Goal: Information Seeking & Learning: Learn about a topic

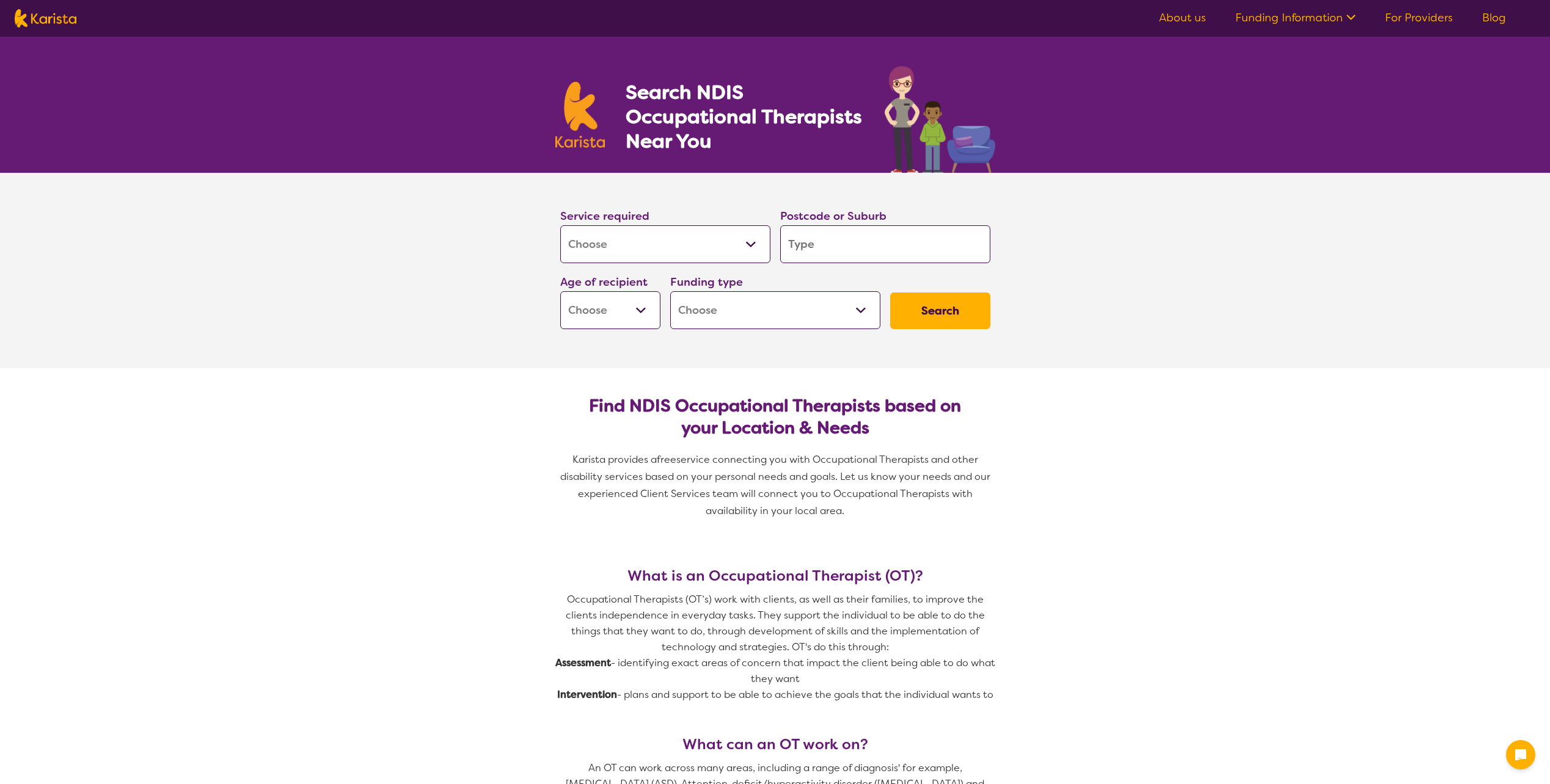
select select "[MEDICAL_DATA]"
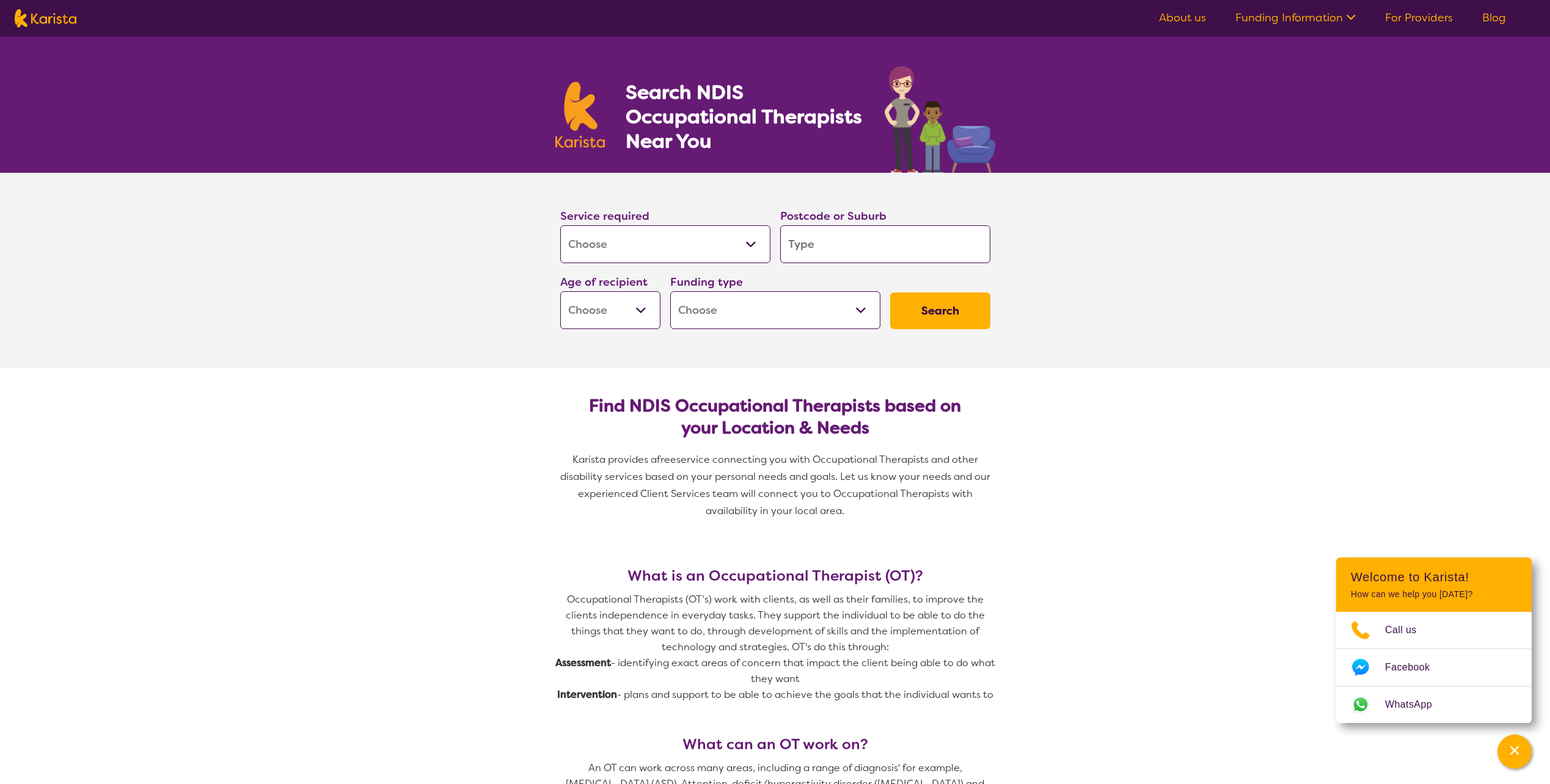
click at [870, 248] on input "search" at bounding box center [885, 244] width 210 height 38
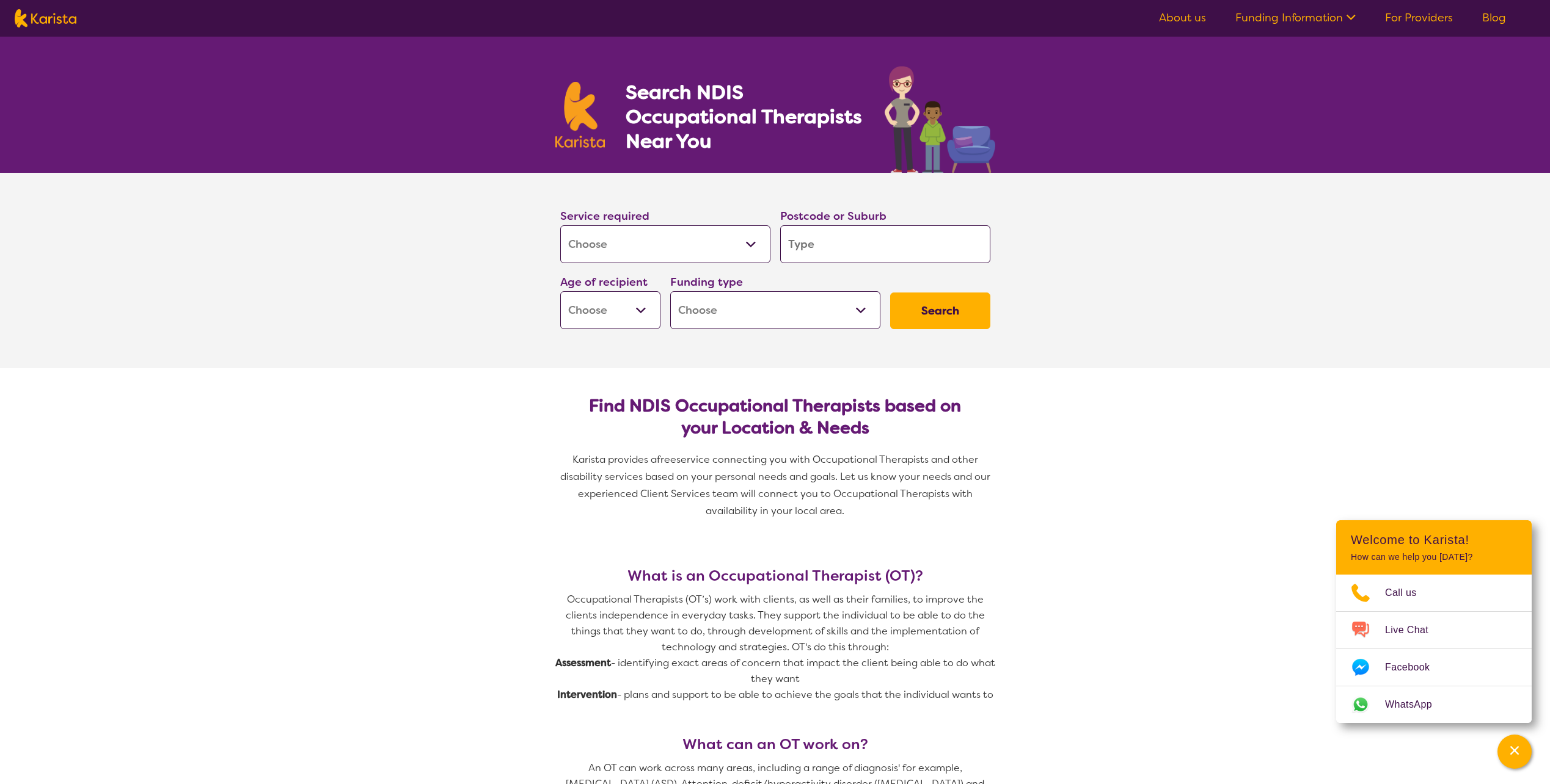
click at [873, 246] on input "search" at bounding box center [885, 244] width 210 height 38
type input "3"
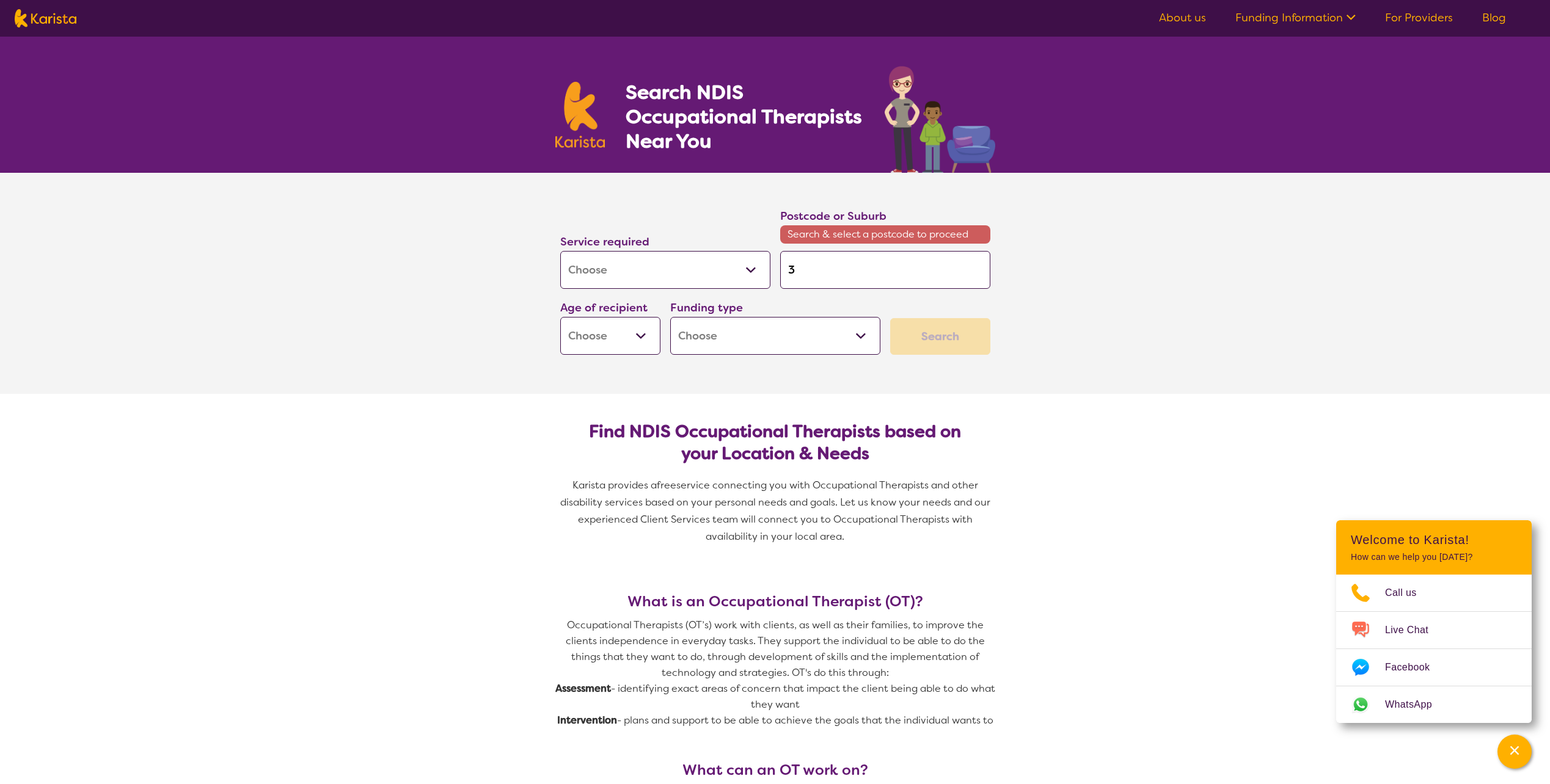
type input "37"
type input "375"
type input "3754"
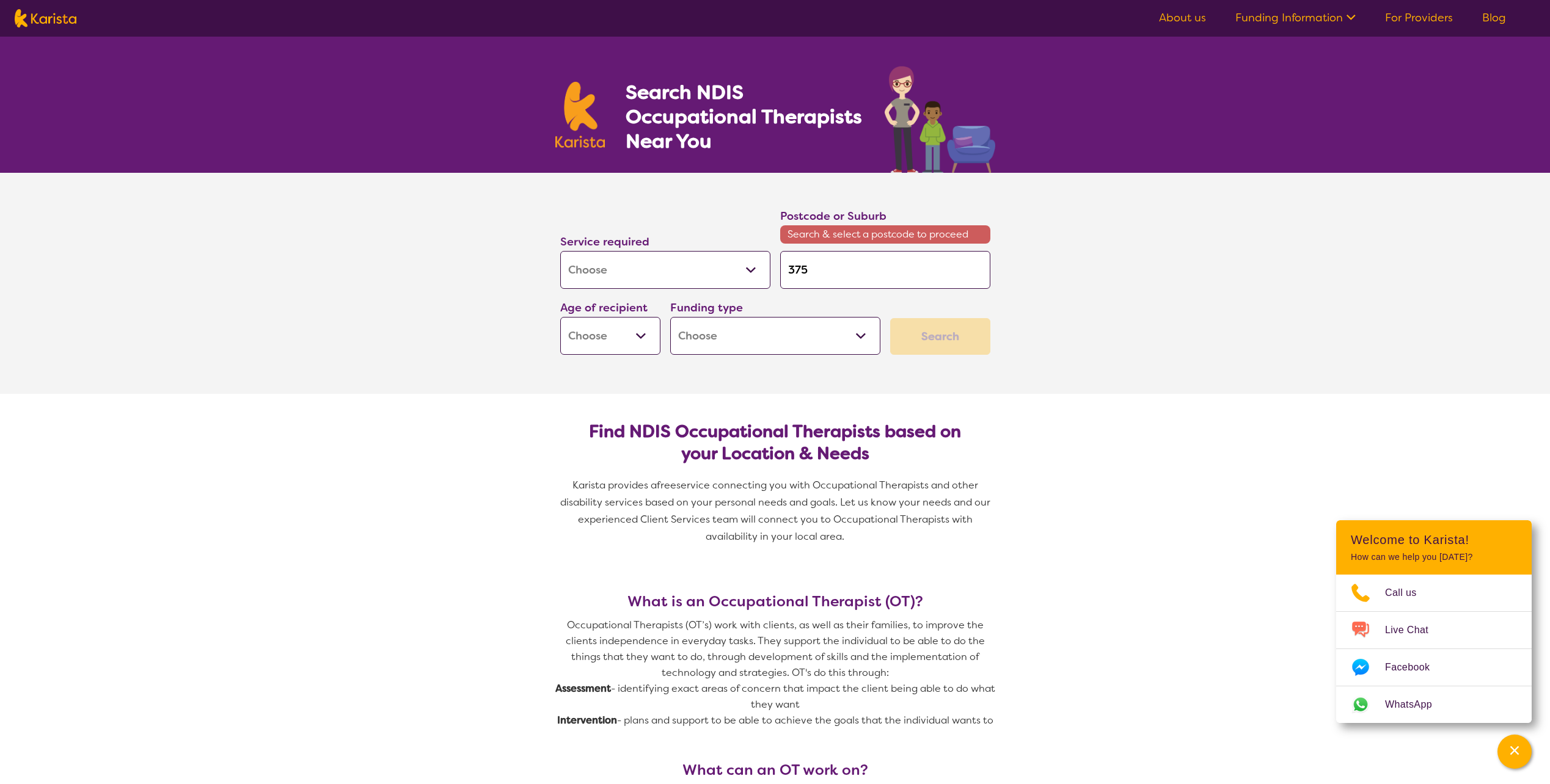
type input "3754"
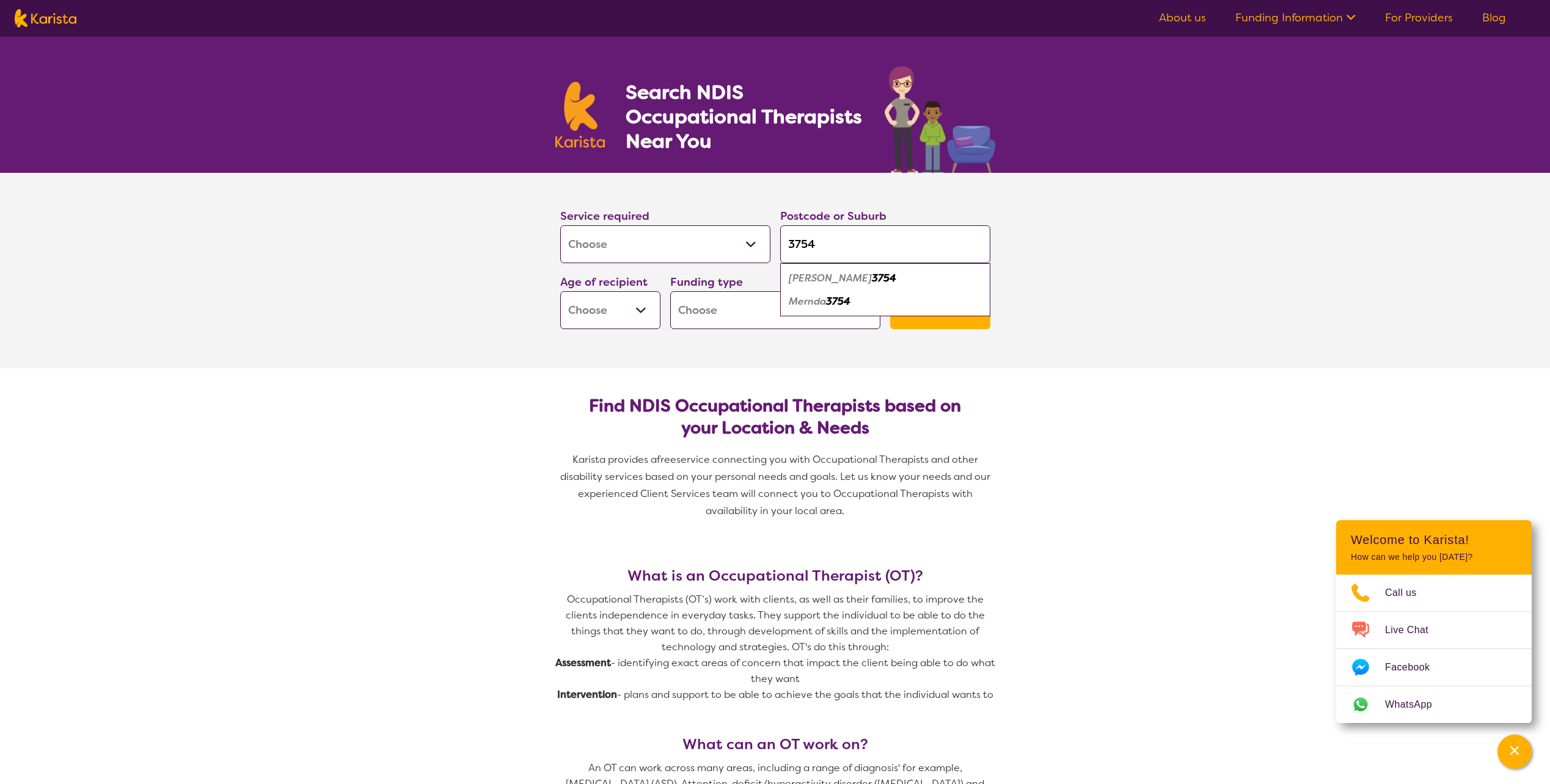
type input "3754"
click at [855, 280] on div "[PERSON_NAME] 3754" at bounding box center [885, 278] width 198 height 23
click at [611, 308] on select "Early Childhood - 0 to 9 Child - 10 to 11 Adolescent - 12 to 17 Adult - 18 to 6…" at bounding box center [611, 310] width 100 height 38
select select "AD"
click at [560, 291] on select "Early Childhood - 0 to 9 Child - 10 to 11 Adolescent - 12 to 17 Adult - 18 to 6…" at bounding box center [611, 310] width 100 height 38
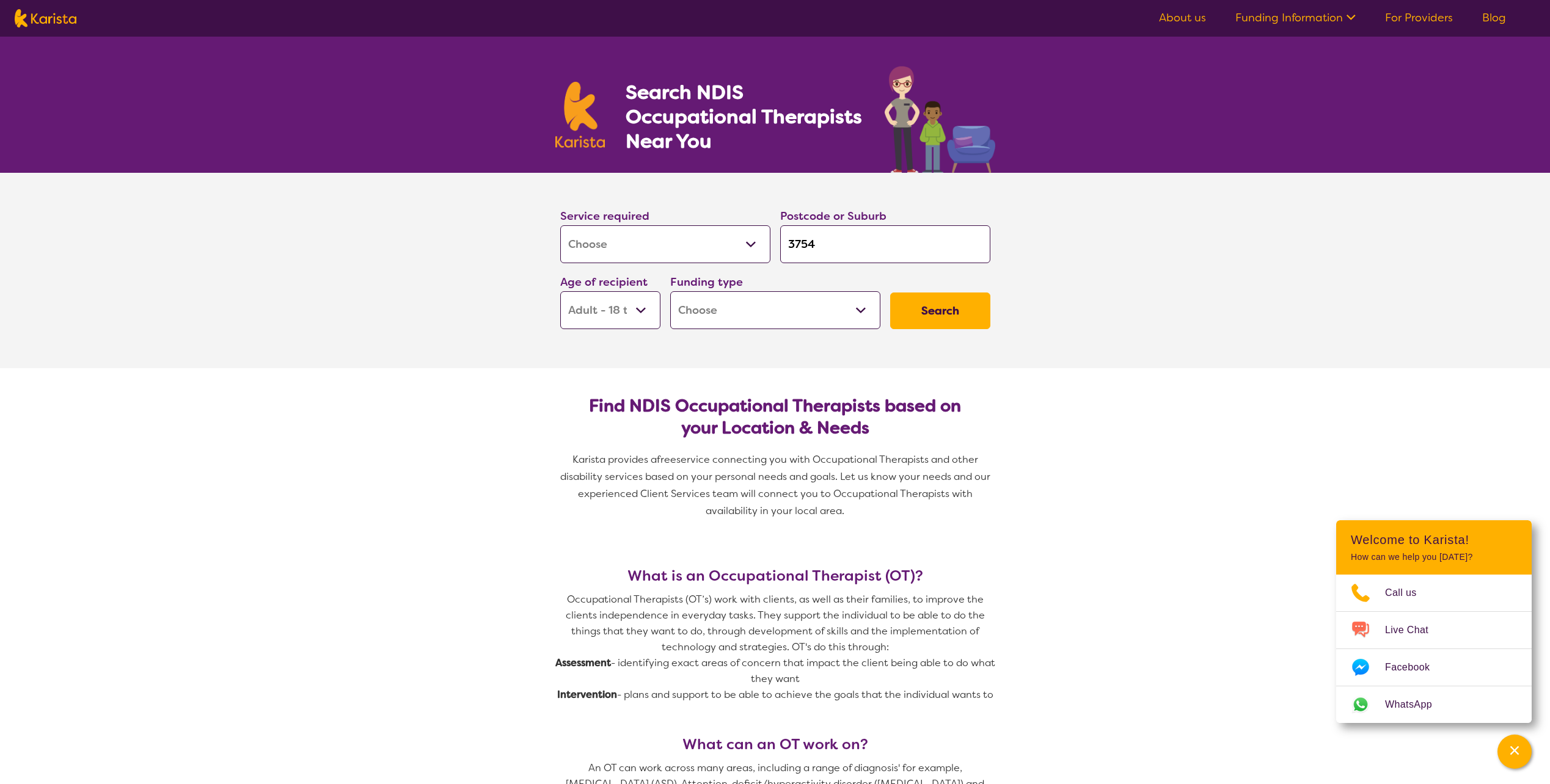
select select "AD"
click at [756, 306] on select "Home Care Package (HCP) National Disability Insurance Scheme (NDIS) I don't know" at bounding box center [775, 310] width 210 height 38
select select "i-don-t-know"
click at [671, 291] on select "Home Care Package (HCP) National Disability Insurance Scheme (NDIS) I don't know" at bounding box center [775, 310] width 210 height 38
select select "i-don-t-know"
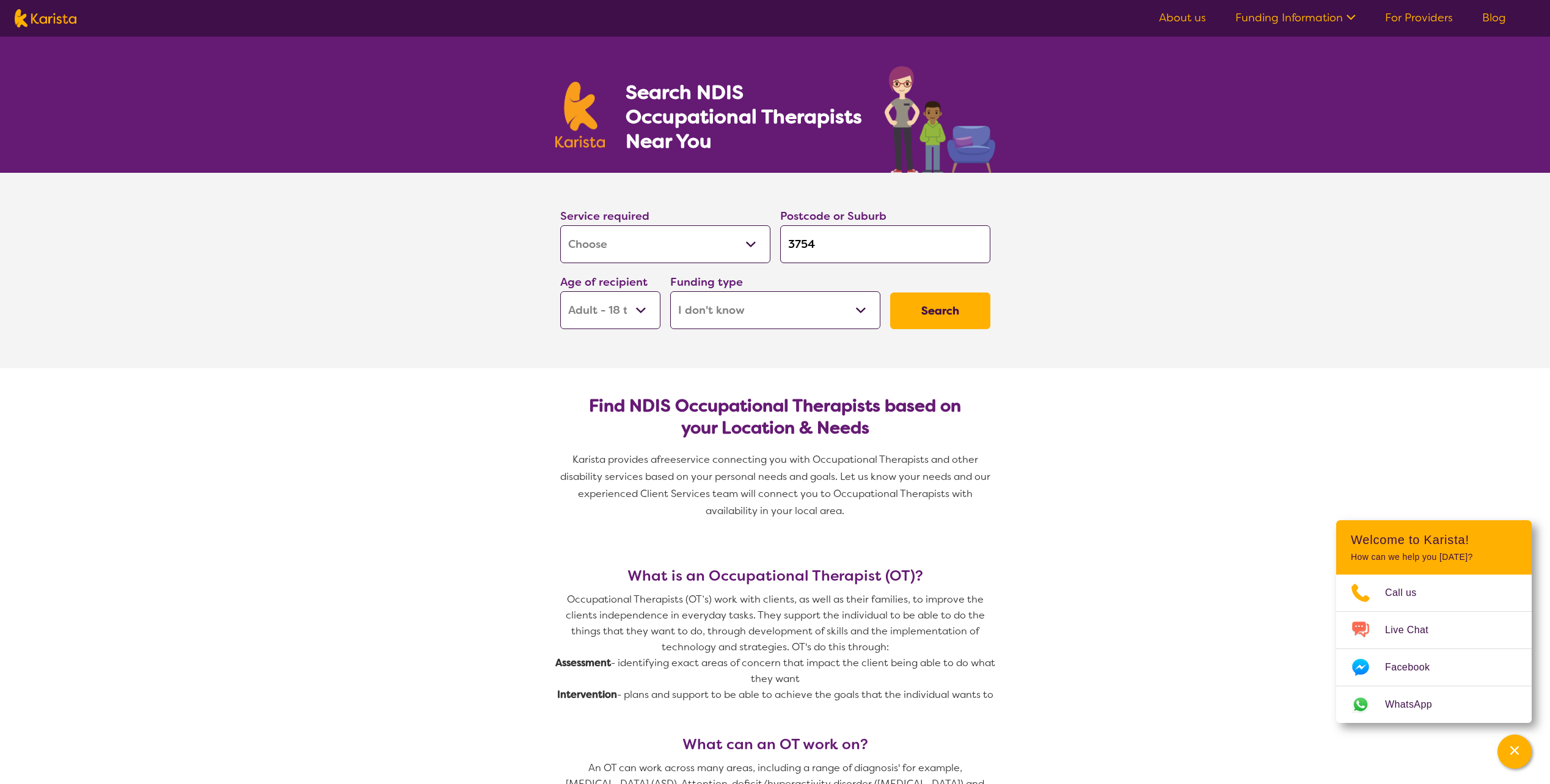
click at [954, 308] on button "Search" at bounding box center [940, 311] width 100 height 36
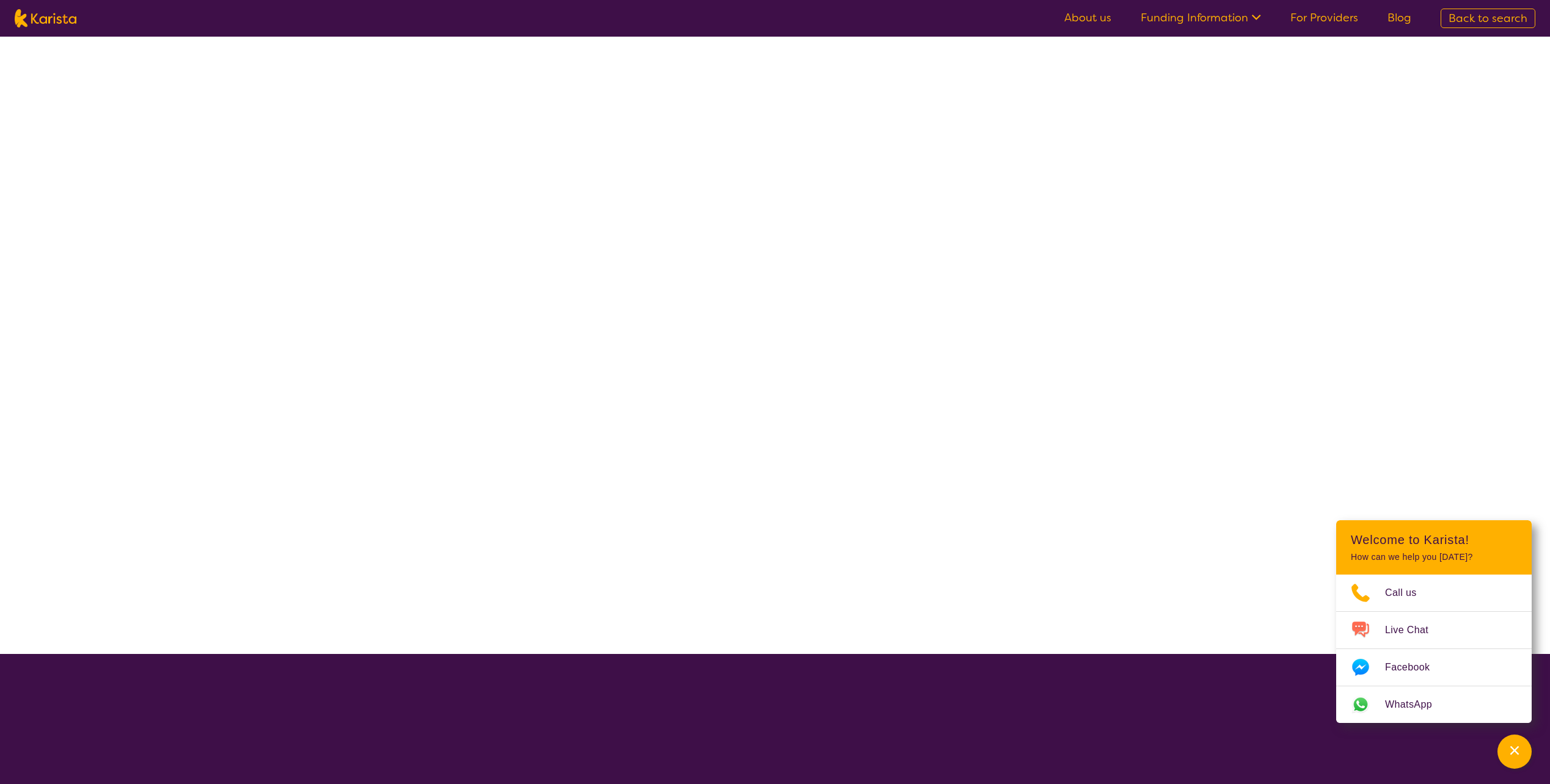
select select "[MEDICAL_DATA]"
select select "AD"
